Goal: Navigation & Orientation: Find specific page/section

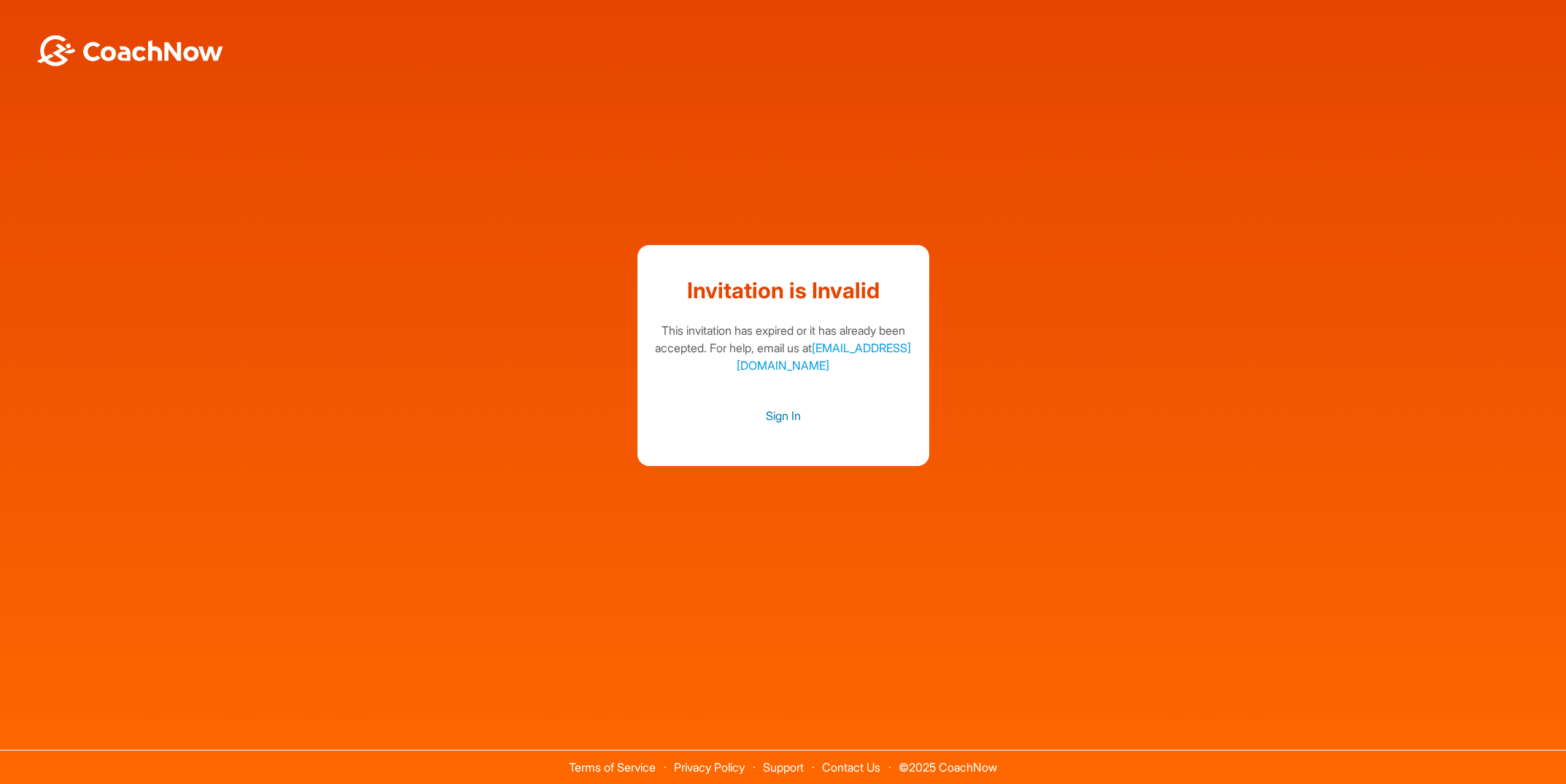
click at [781, 415] on link "Sign In" at bounding box center [783, 416] width 263 height 19
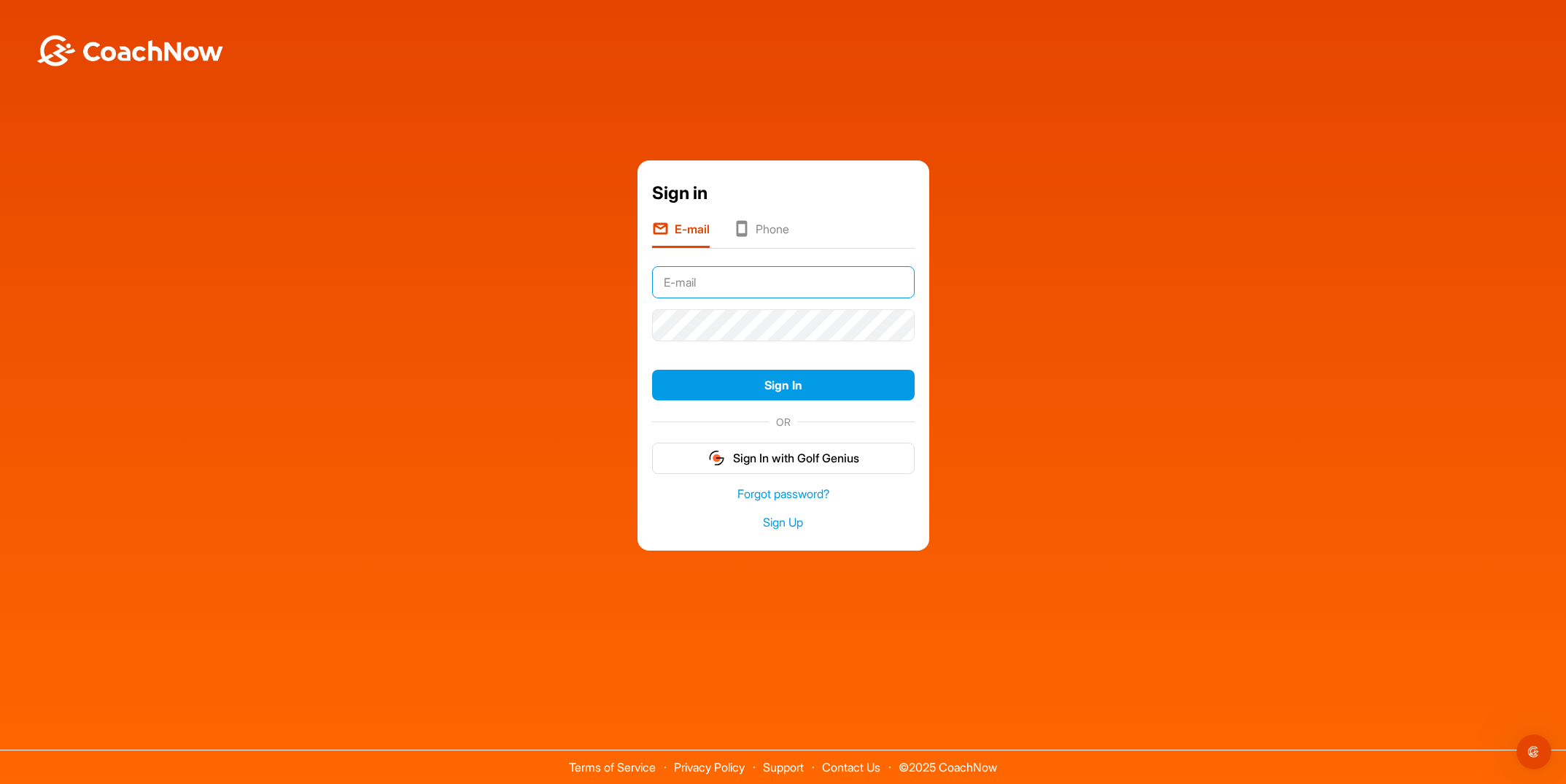
type input "John.eastman@xtra.co.nz"
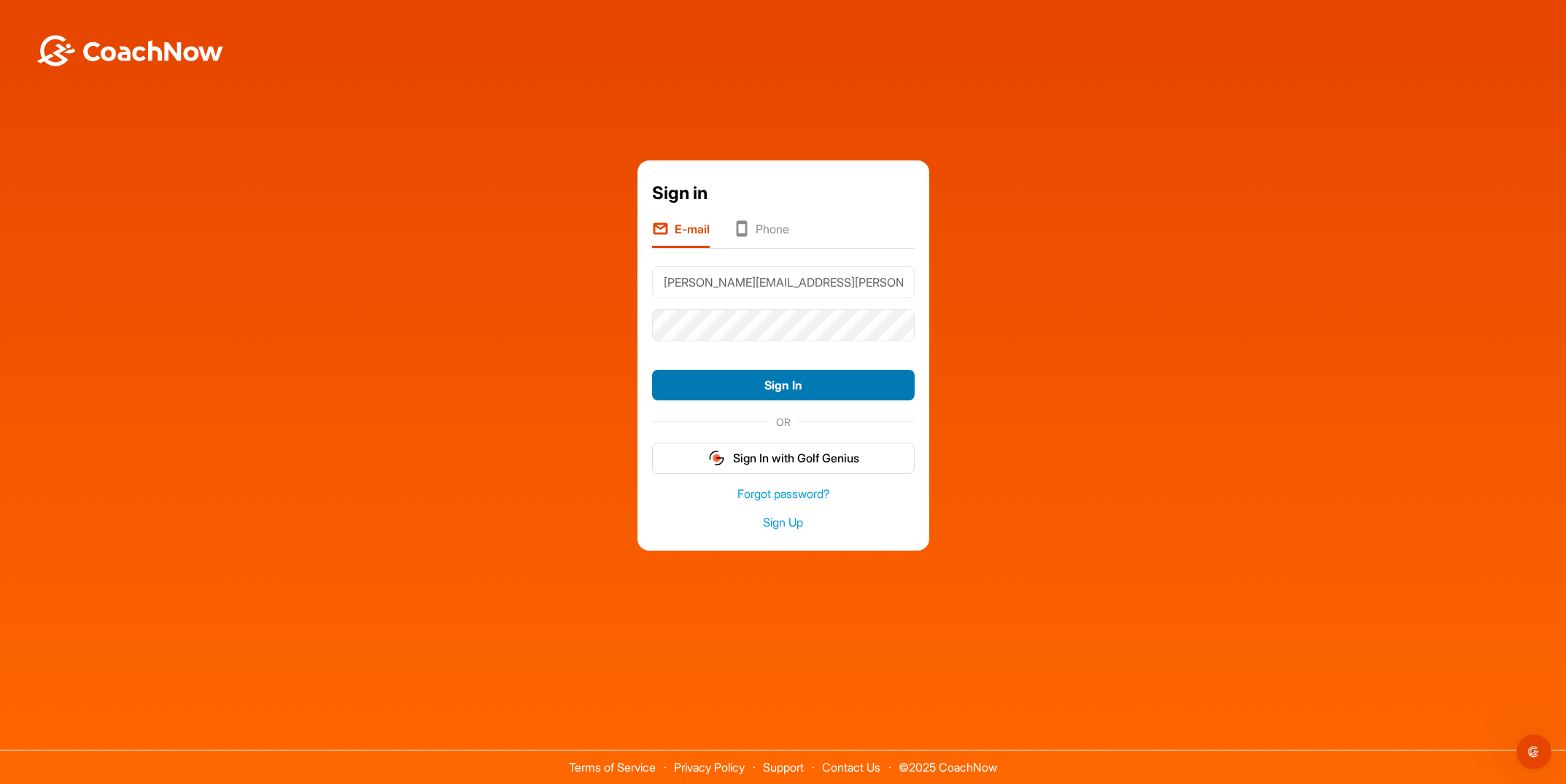
click at [706, 380] on button "Sign In" at bounding box center [783, 385] width 263 height 32
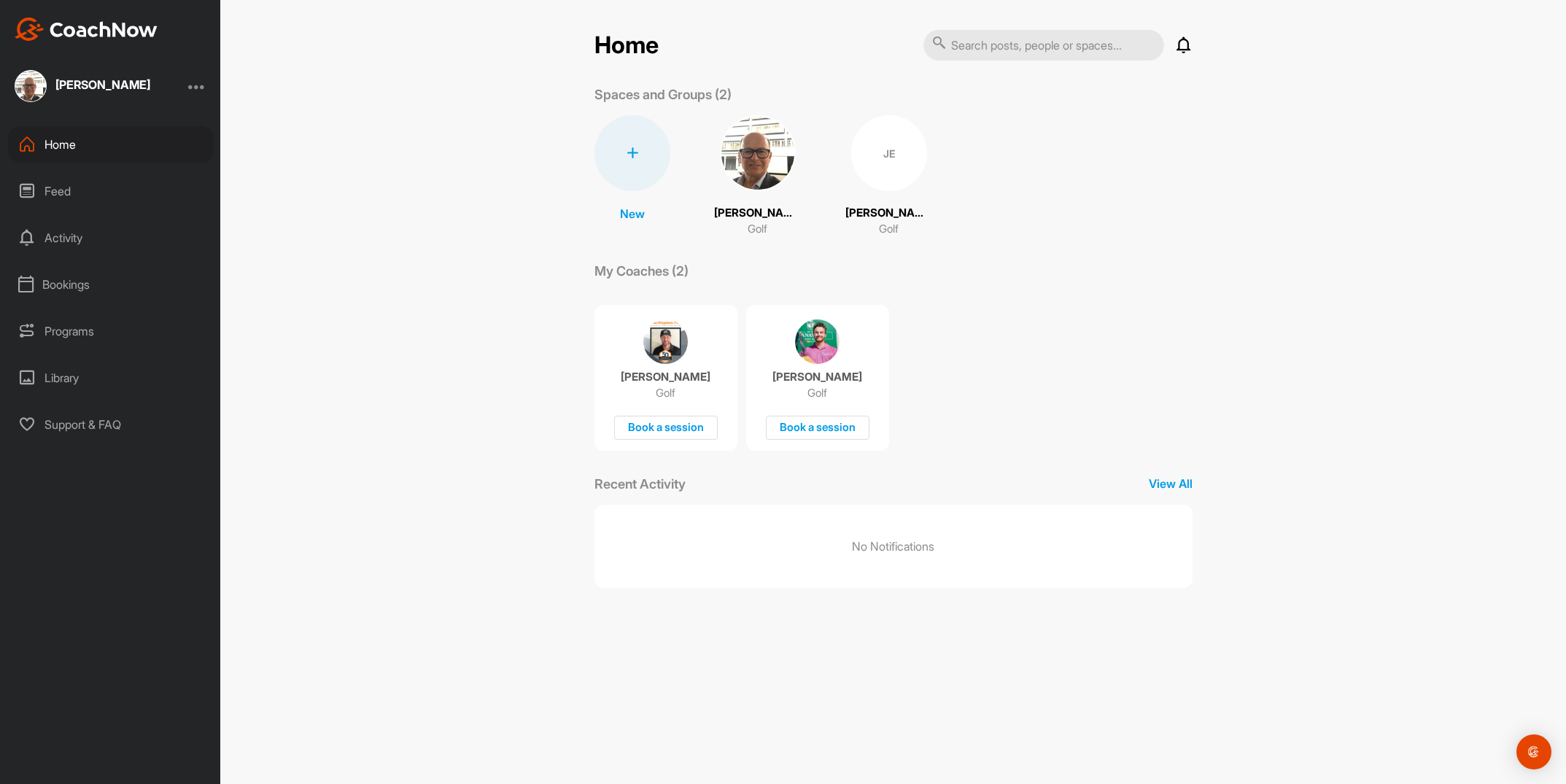
click at [64, 145] on div "Home" at bounding box center [111, 144] width 206 height 36
drag, startPoint x: 799, startPoint y: 590, endPoint x: 742, endPoint y: 556, distance: 66.4
click at [799, 590] on div "Home Notifications Invitations No Notifications View All Spaces and Groups (2) …" at bounding box center [894, 314] width 628 height 570
click at [1172, 482] on p "View All" at bounding box center [1170, 482] width 44 height 18
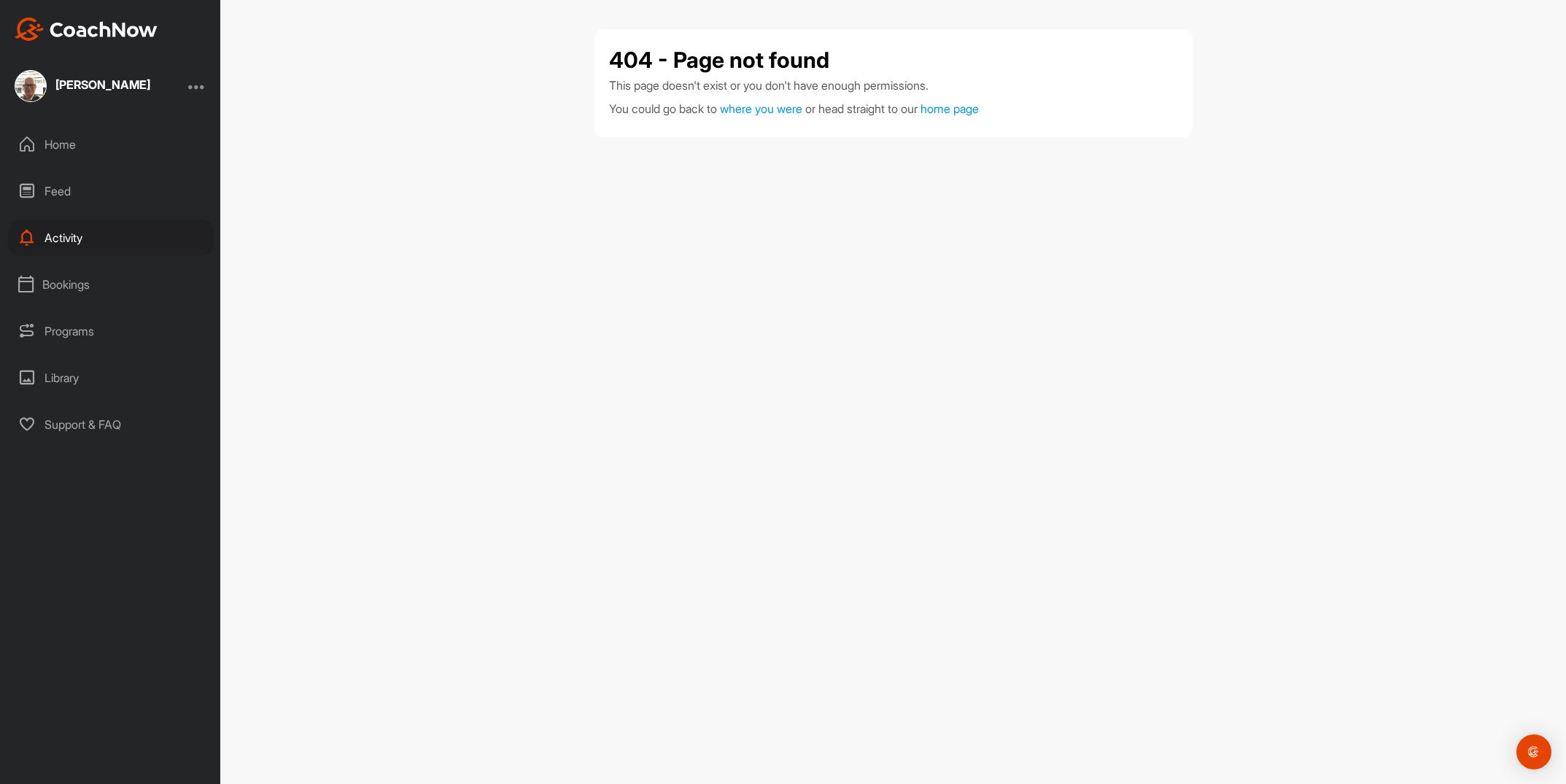
click at [66, 148] on div "Home" at bounding box center [111, 144] width 206 height 36
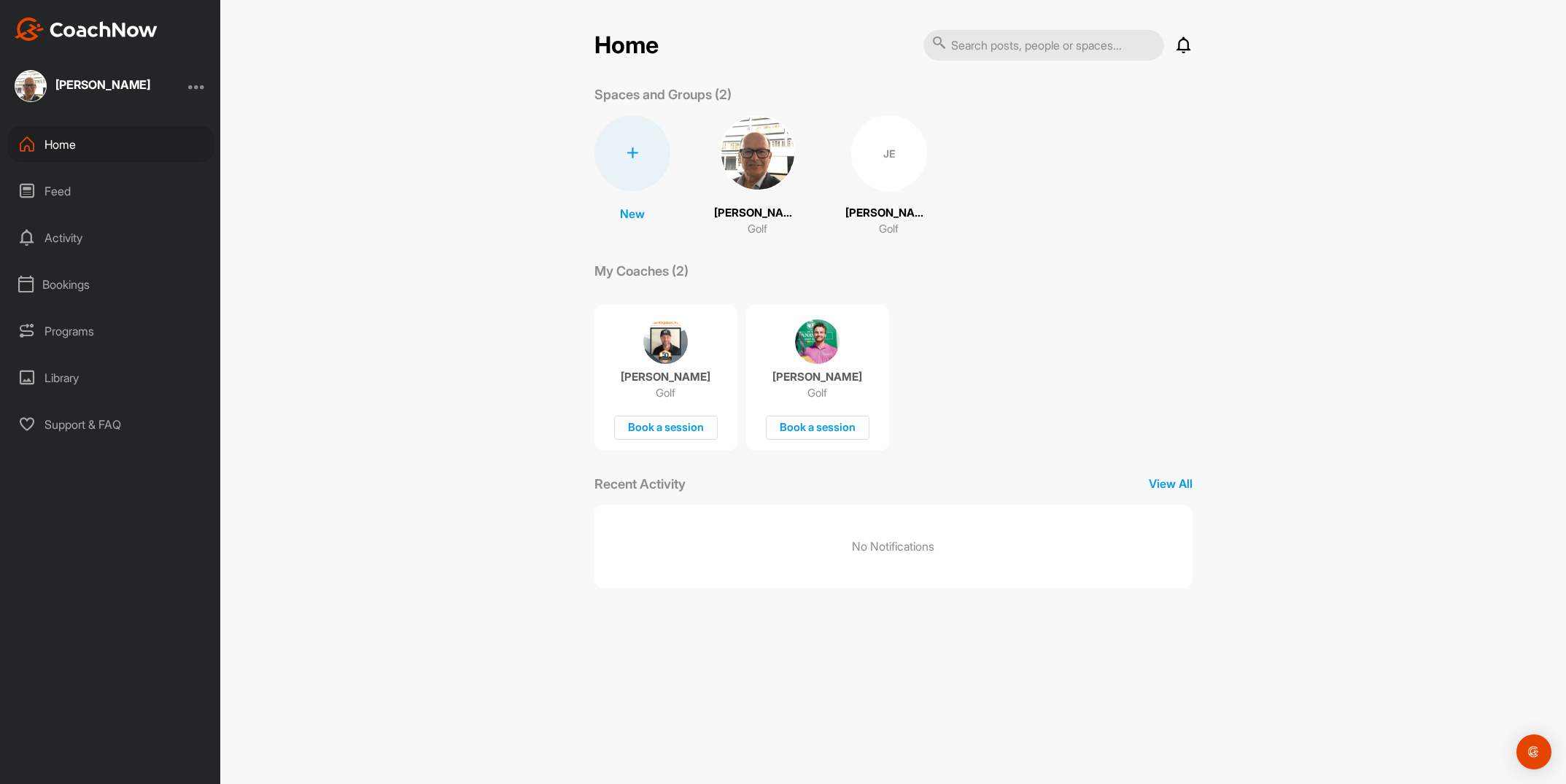
click at [70, 145] on div "Home" at bounding box center [111, 144] width 206 height 36
click at [56, 196] on div "Feed" at bounding box center [111, 190] width 206 height 36
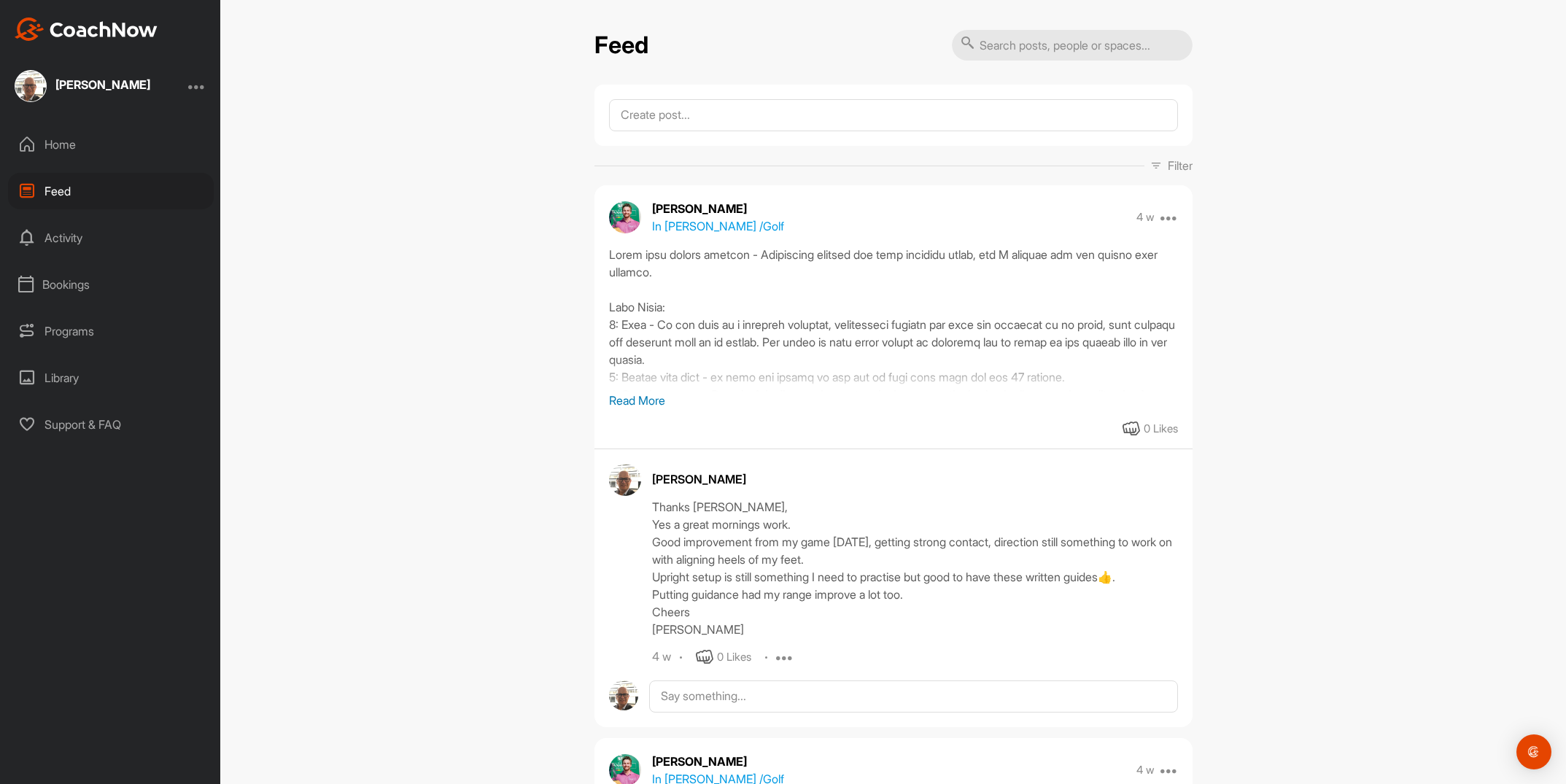
click at [635, 403] on p "Read More" at bounding box center [893, 400] width 569 height 18
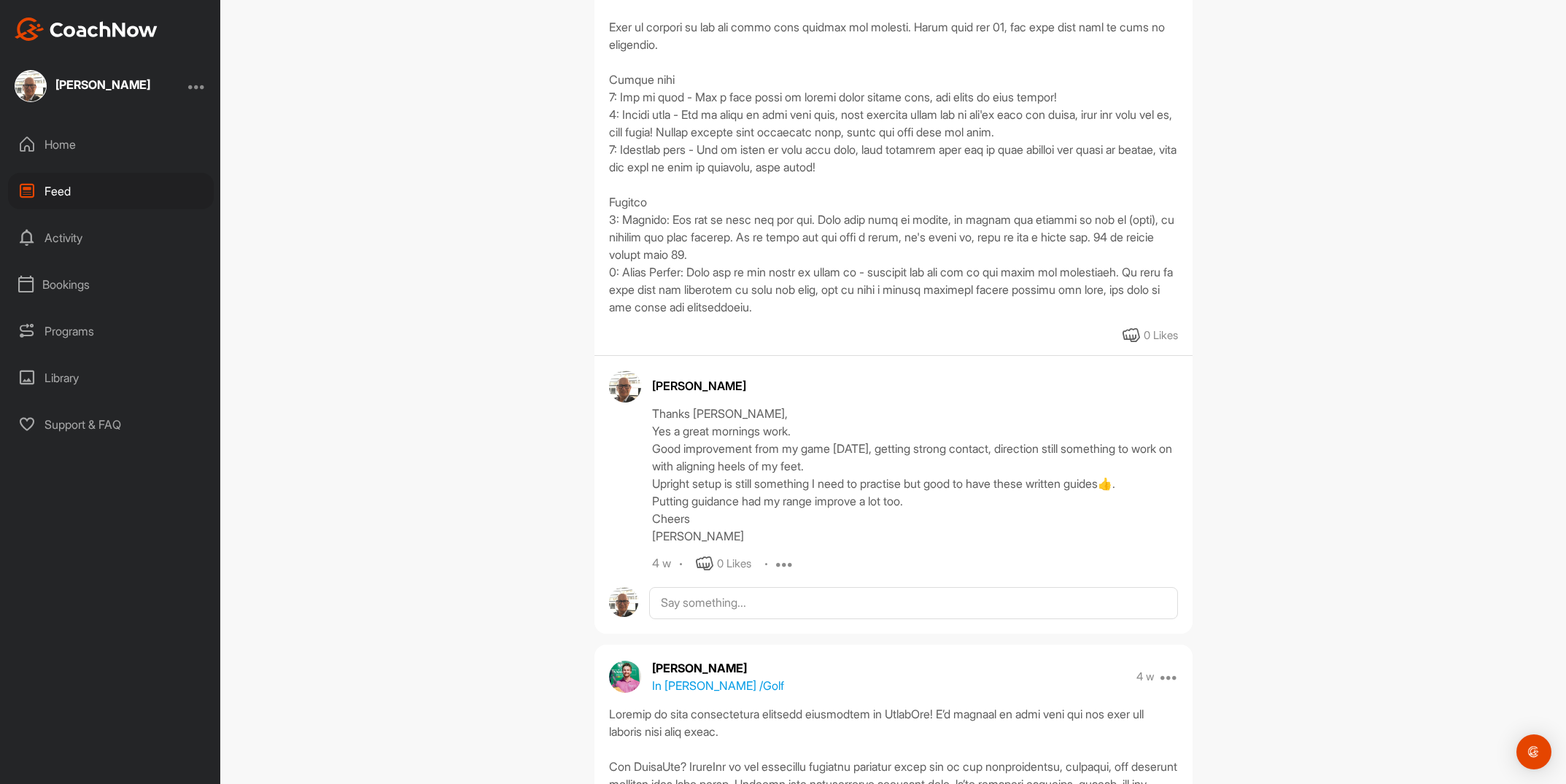
scroll to position [753, 0]
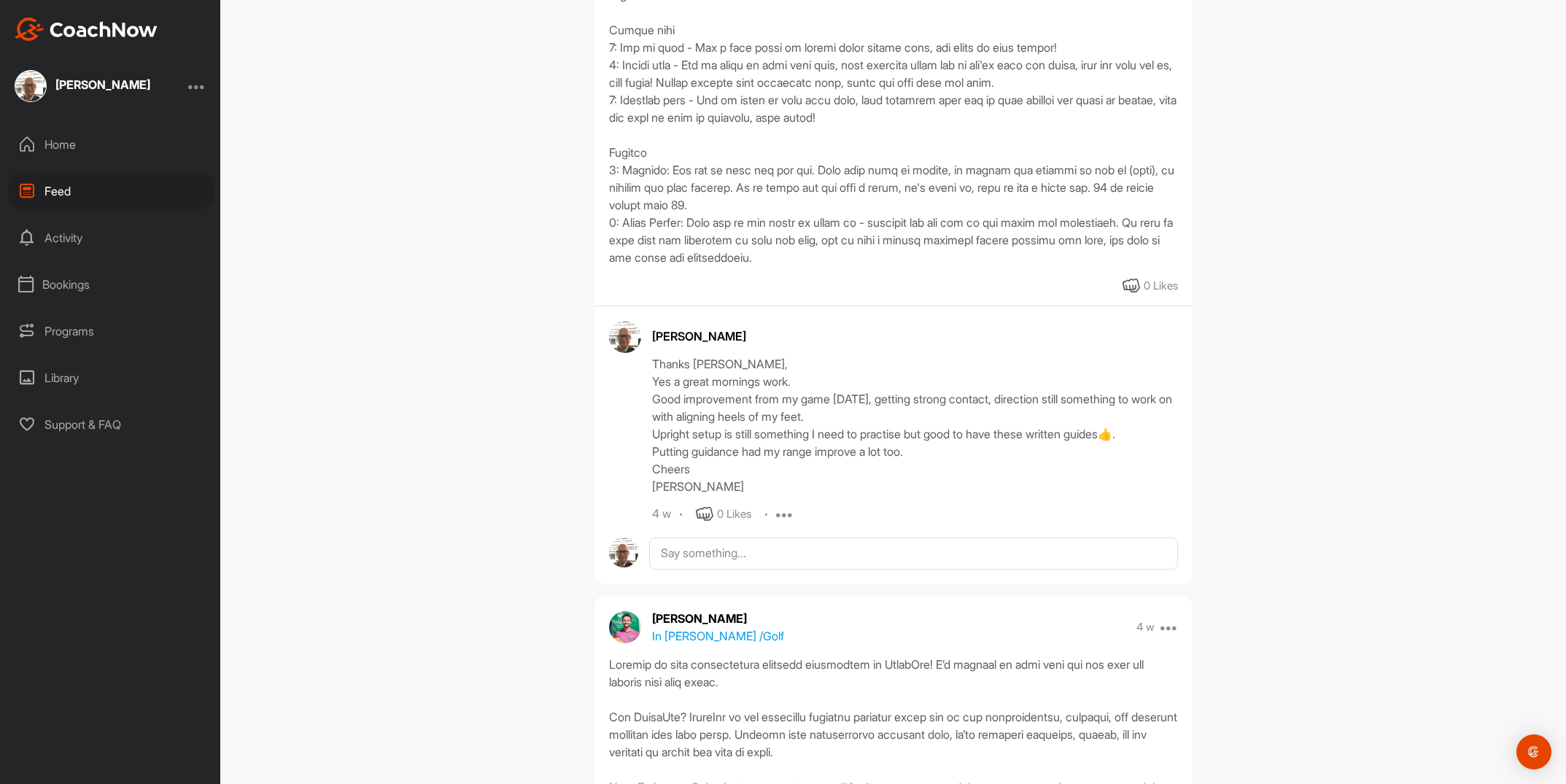
scroll to position [803, 0]
click at [1299, 268] on div "Feed Filter Media Type Images Videos Notes Audio Documents Author [PERSON_NAME]…" at bounding box center [893, 392] width 1346 height 784
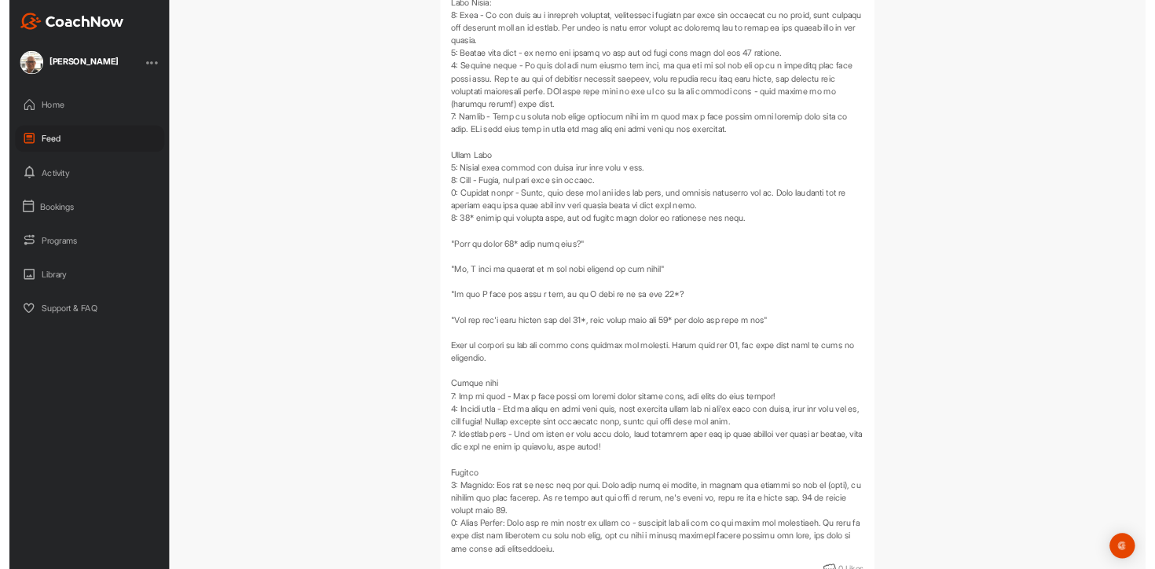
scroll to position [328, 0]
